Goal: Information Seeking & Learning: Learn about a topic

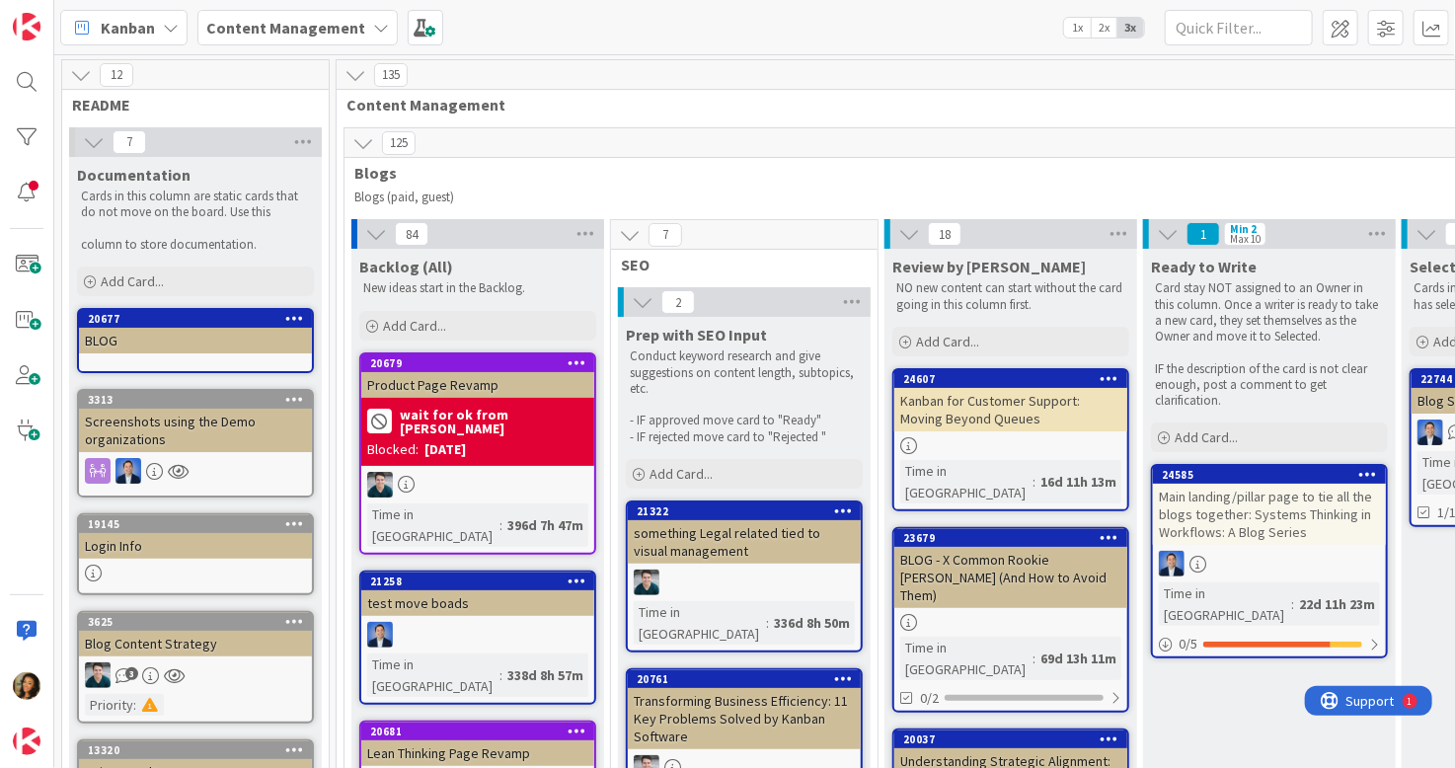
scroll to position [282, 2601]
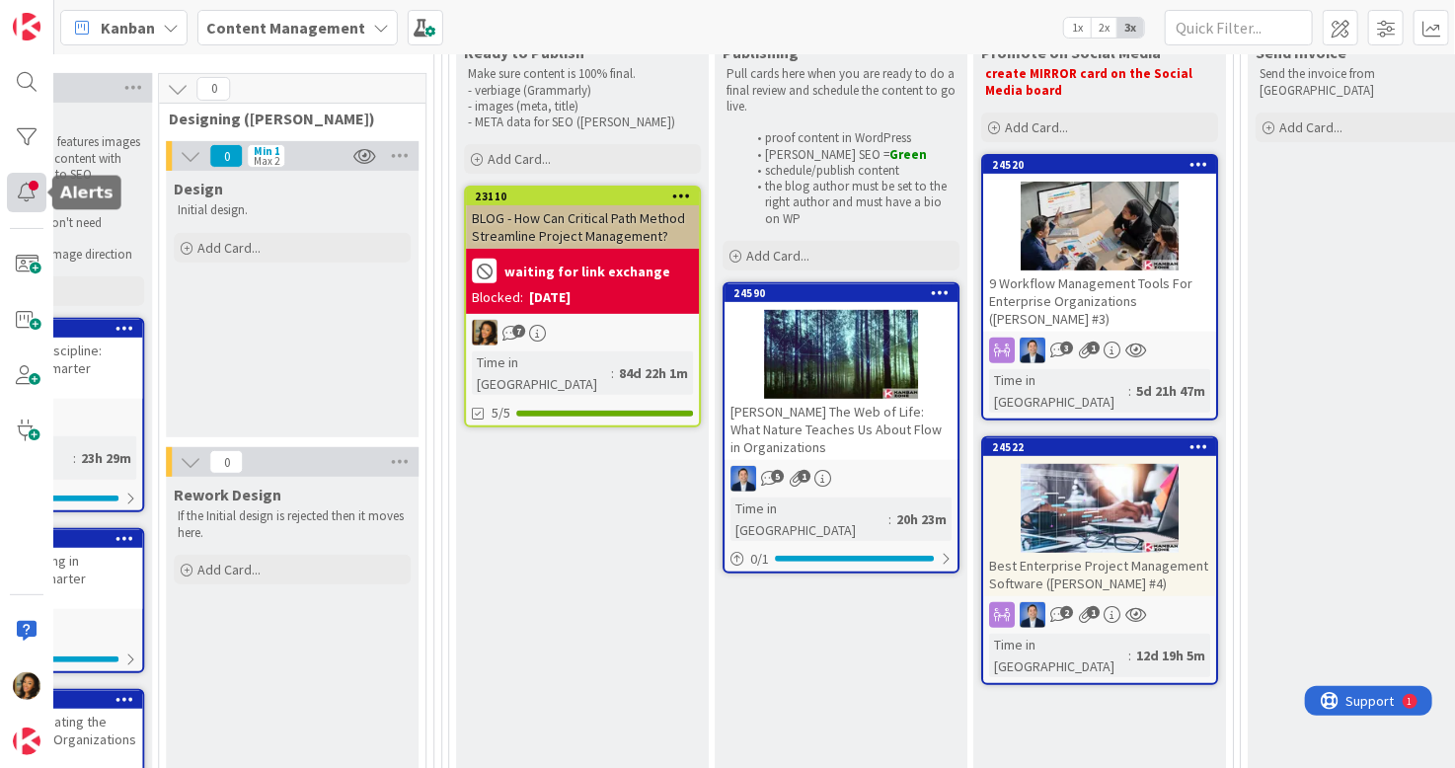
click at [24, 197] on div at bounding box center [26, 192] width 39 height 39
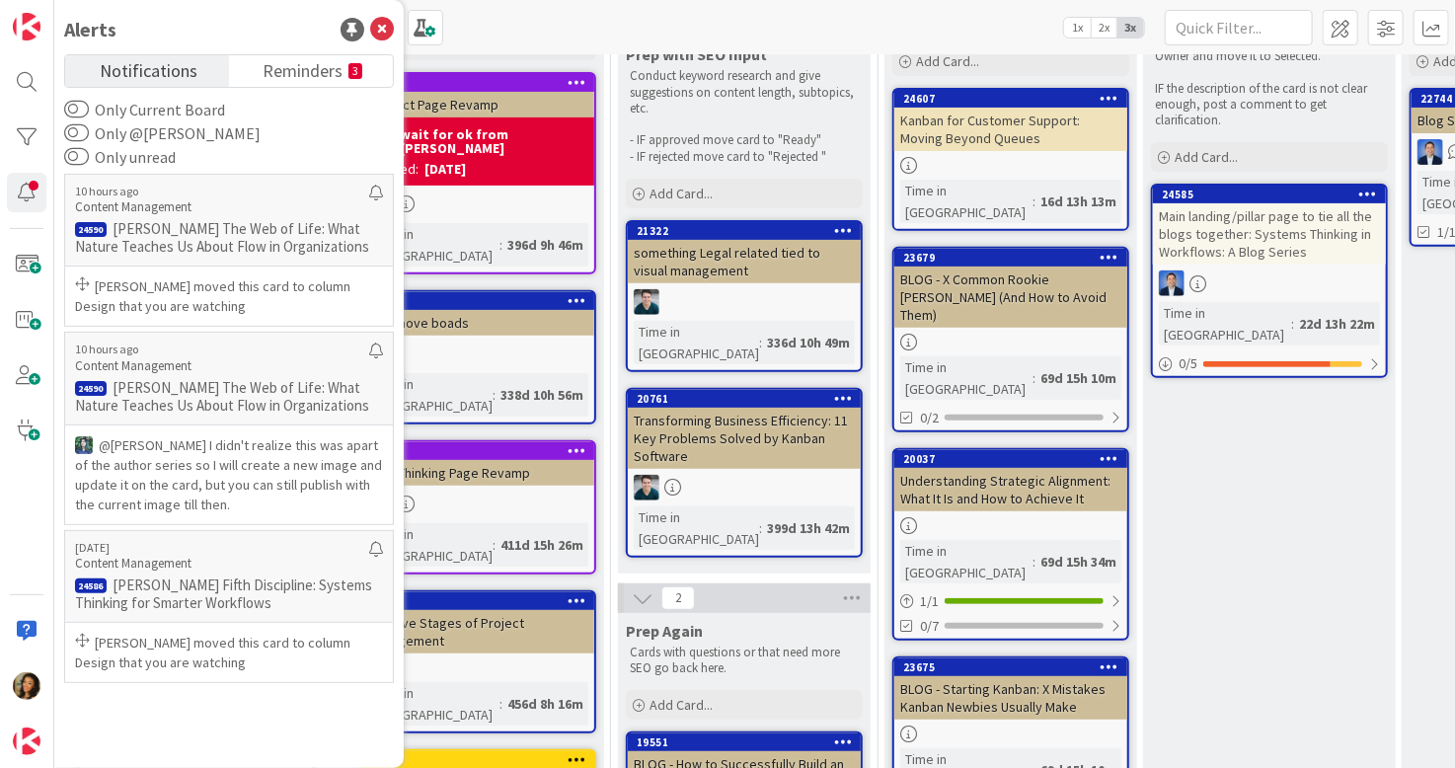
scroll to position [296, 0]
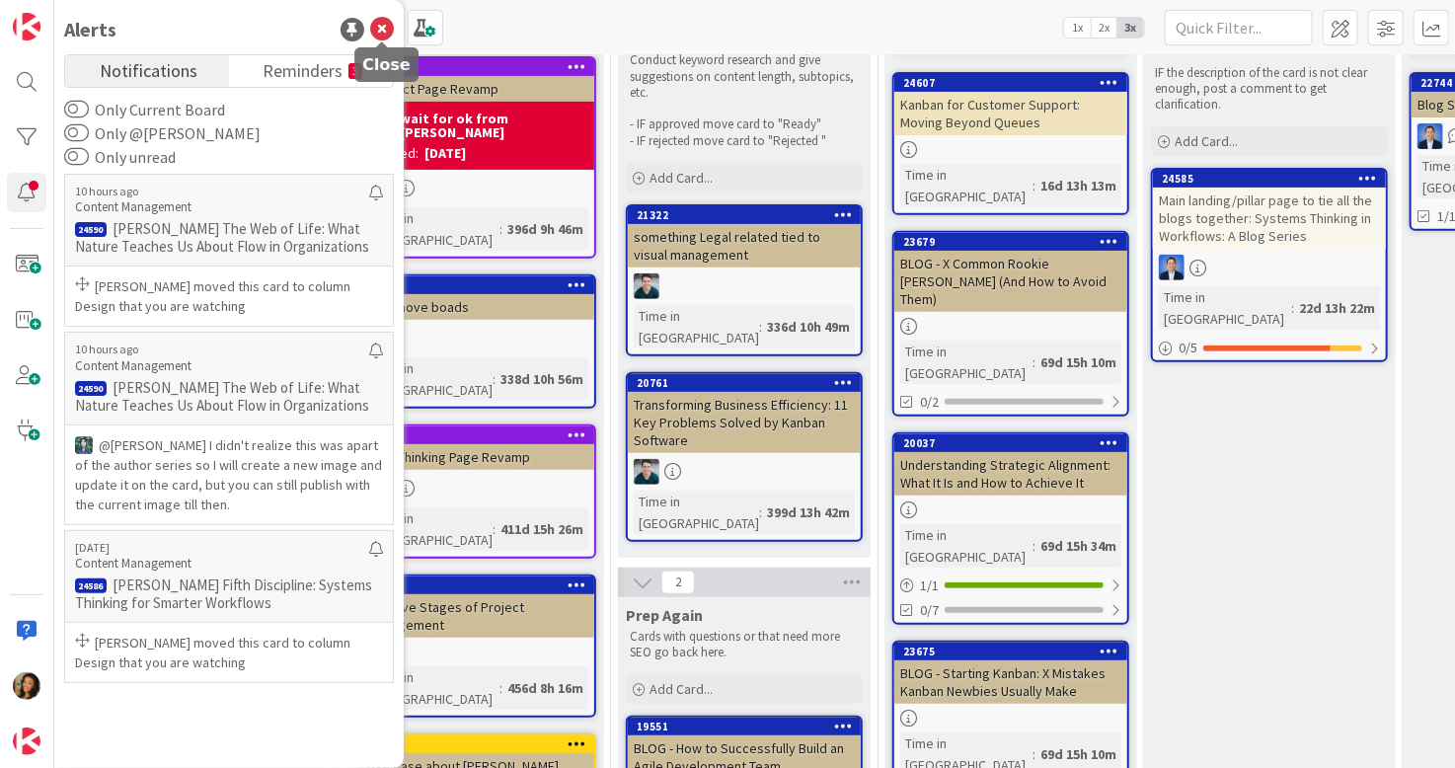
click at [387, 26] on icon at bounding box center [382, 30] width 24 height 24
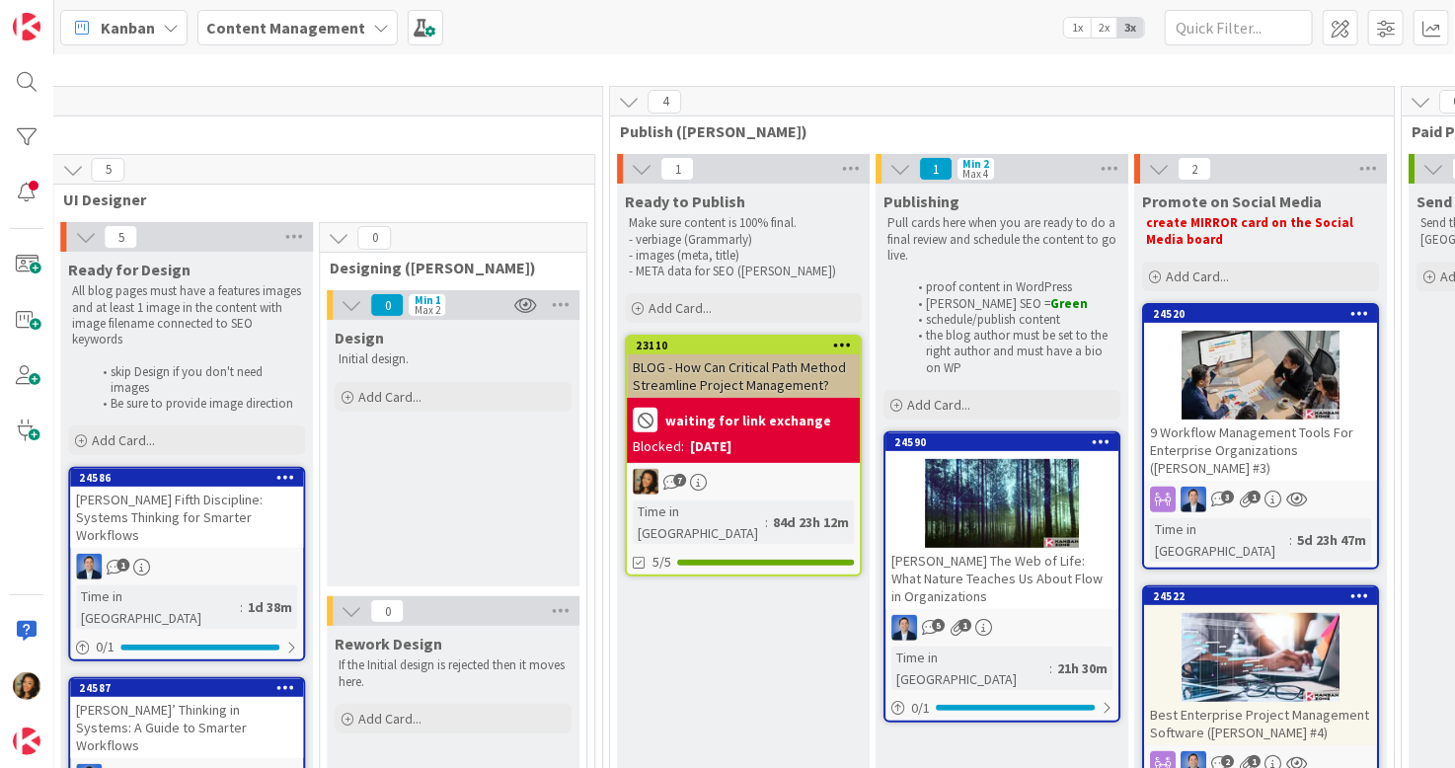
scroll to position [99, 2440]
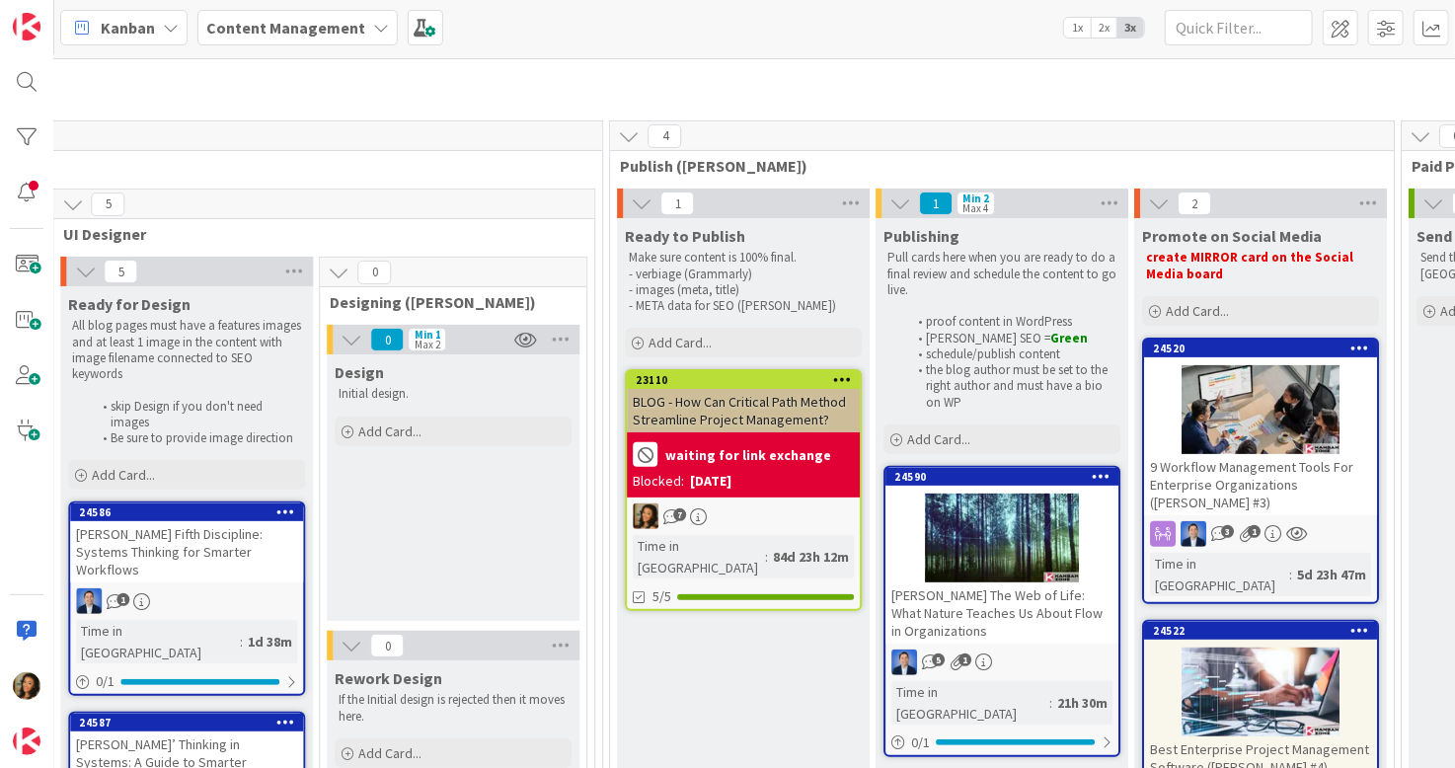
click at [973, 521] on div at bounding box center [1002, 538] width 233 height 89
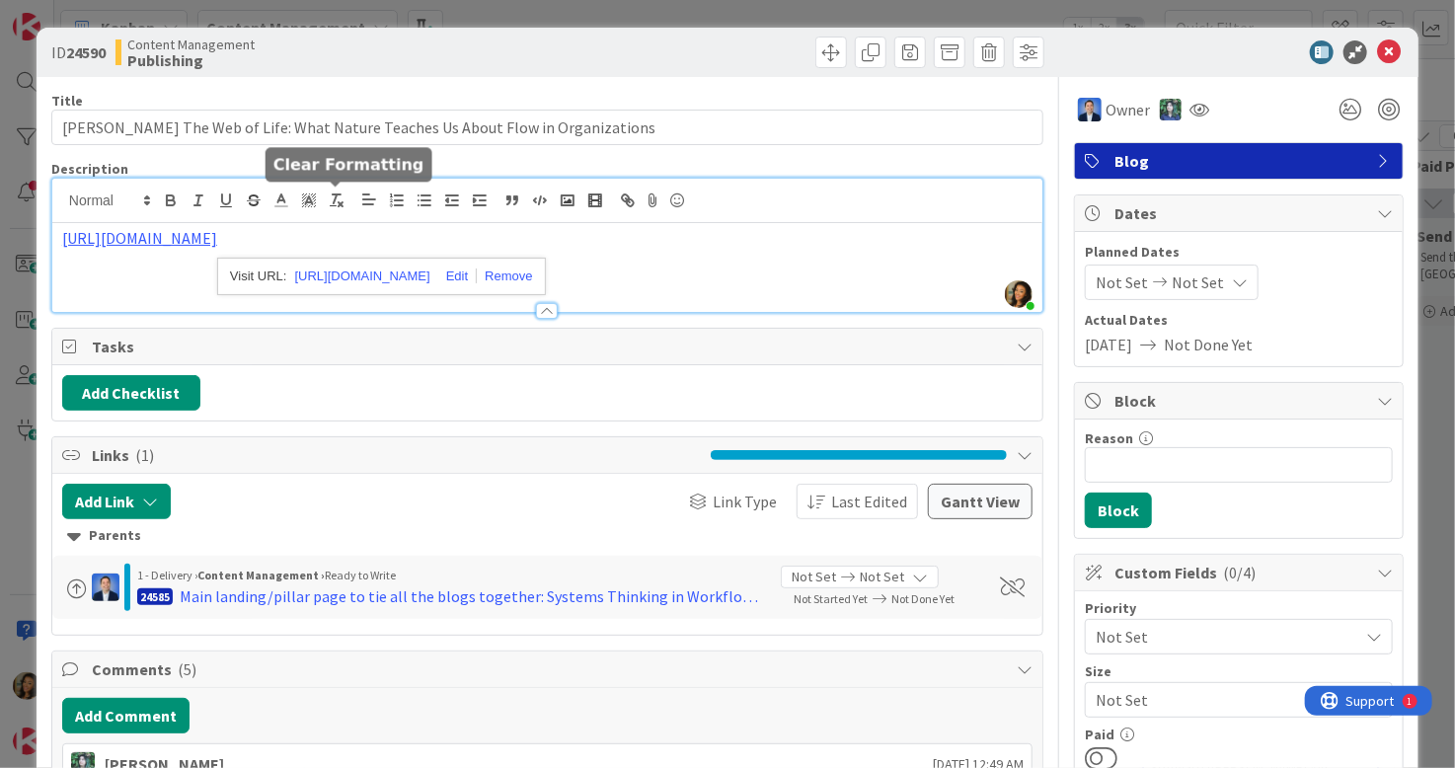
drag, startPoint x: 327, startPoint y: 197, endPoint x: 134, endPoint y: 259, distance: 202.0
click at [134, 259] on div "[URL][DOMAIN_NAME]" at bounding box center [547, 267] width 990 height 89
click at [173, 234] on link "[URL][DOMAIN_NAME]" at bounding box center [139, 238] width 155 height 20
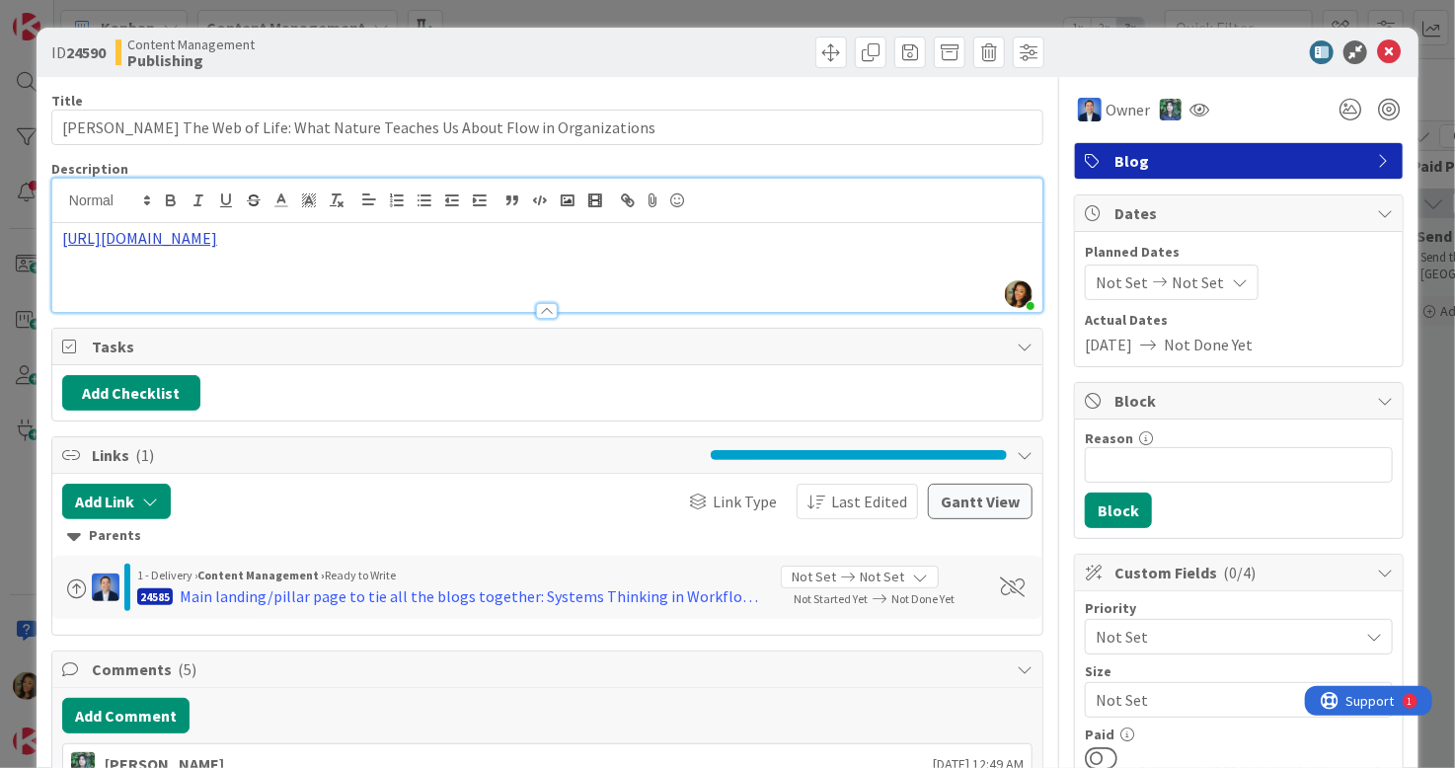
click at [173, 234] on link "[URL][DOMAIN_NAME]" at bounding box center [139, 238] width 155 height 20
copy link "[URL][DOMAIN_NAME]"
